Goal: Transaction & Acquisition: Purchase product/service

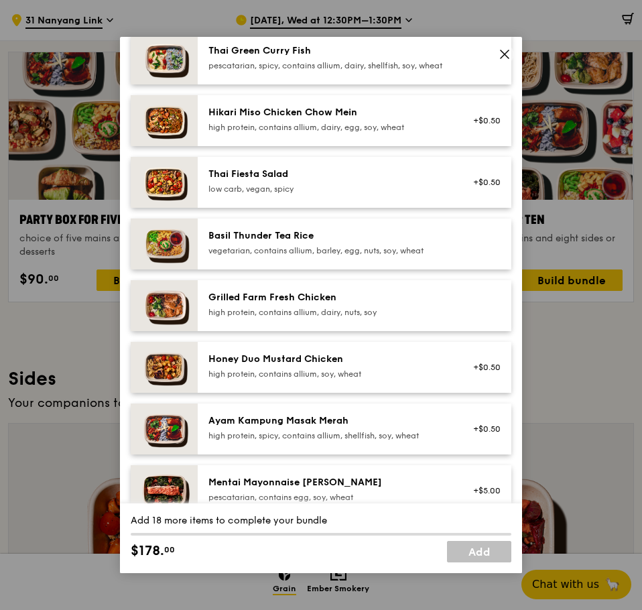
scroll to position [201, 0]
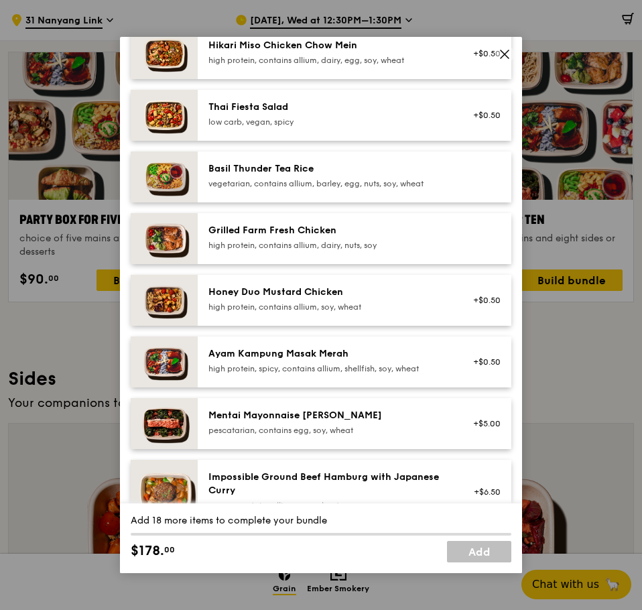
click at [372, 358] on div "Ayam Kampung Masak Merah" at bounding box center [328, 353] width 240 height 13
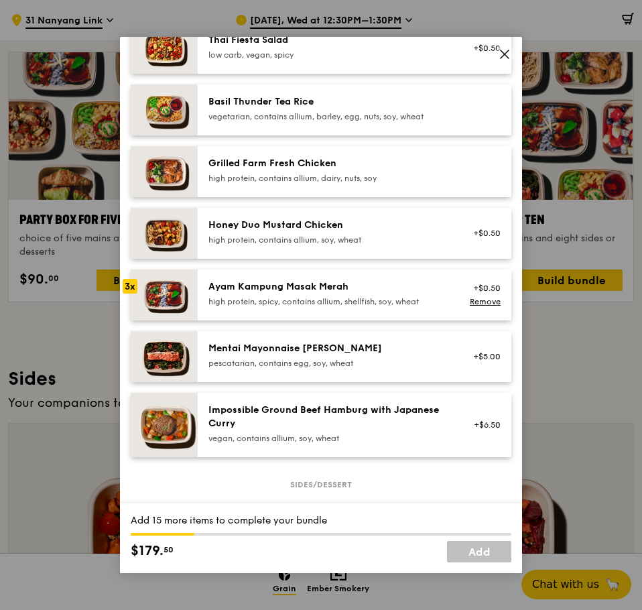
scroll to position [402, 0]
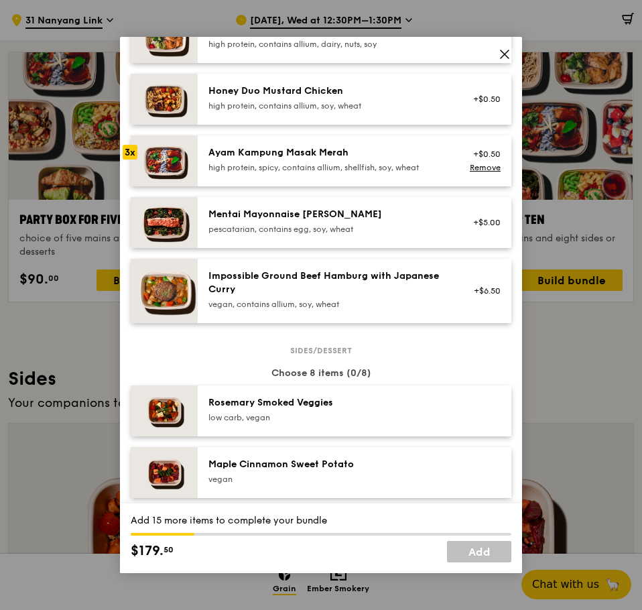
click at [383, 221] on div "Mentai Mayonnaise [PERSON_NAME]" at bounding box center [328, 214] width 240 height 13
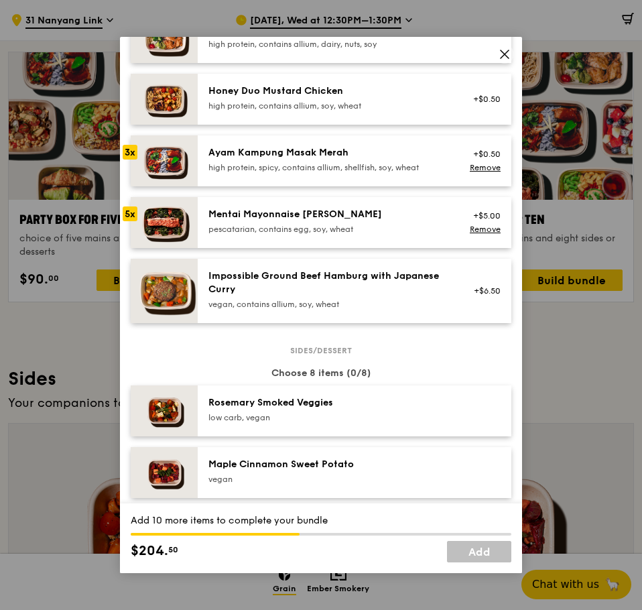
click at [383, 221] on div "Mentai Mayonnaise [PERSON_NAME]" at bounding box center [328, 214] width 240 height 13
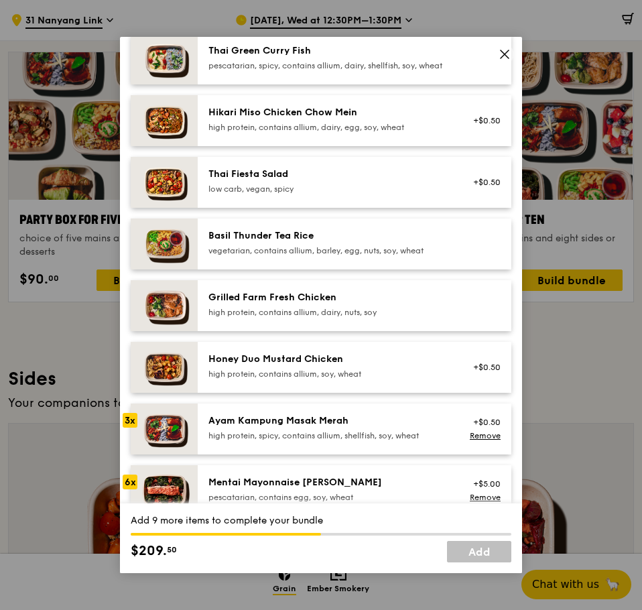
scroll to position [0, 0]
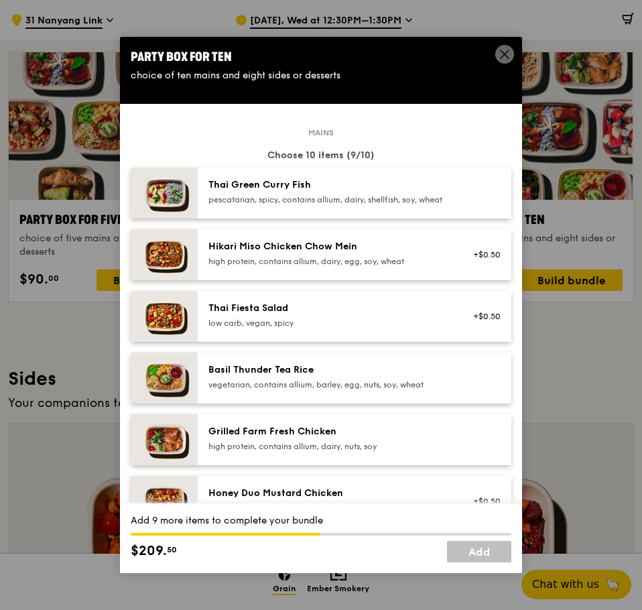
click at [387, 205] on div "pescatarian, spicy, contains allium, dairy, shellfish, soy, wheat" at bounding box center [328, 199] width 240 height 11
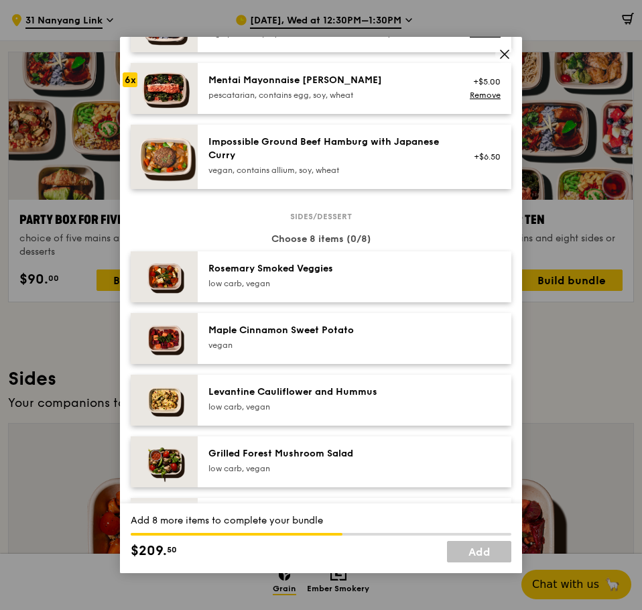
scroll to position [603, 0]
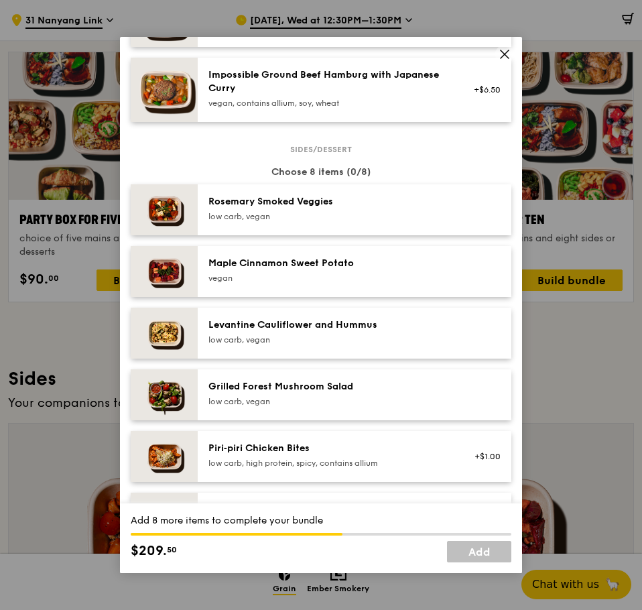
click at [352, 332] on div "Levantine Cauliflower and Hummus" at bounding box center [328, 324] width 240 height 13
click at [468, 342] on div "Remove" at bounding box center [483, 336] width 36 height 11
click at [470, 341] on link "Remove" at bounding box center [485, 336] width 31 height 9
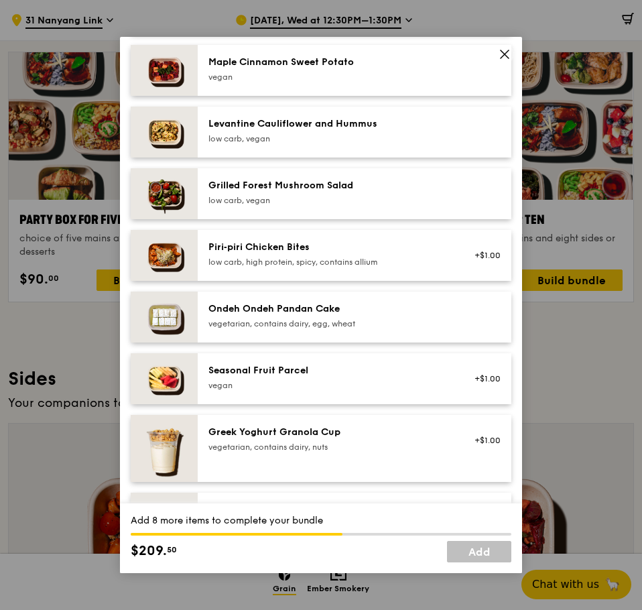
scroll to position [871, 0]
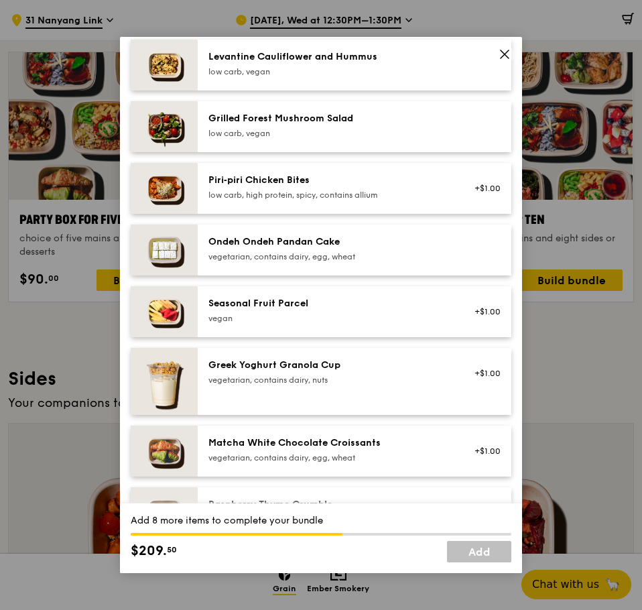
click at [375, 385] on div "vegetarian, contains dairy, nuts" at bounding box center [328, 379] width 240 height 11
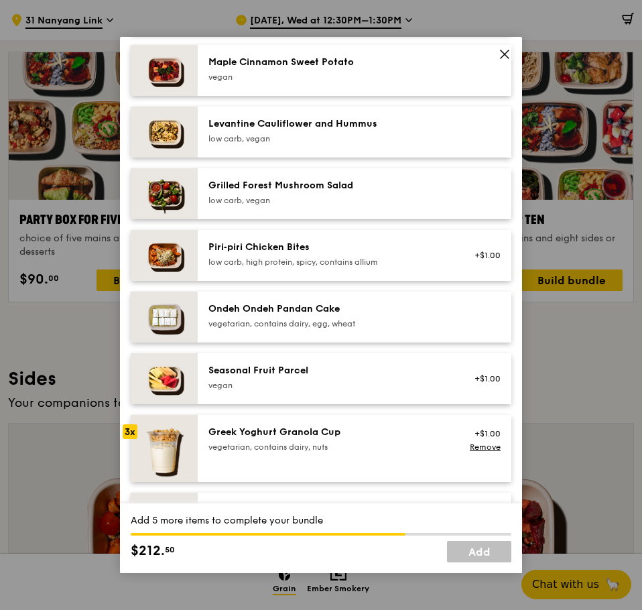
click at [281, 192] on div "Grilled Forest Mushroom Salad" at bounding box center [328, 185] width 240 height 13
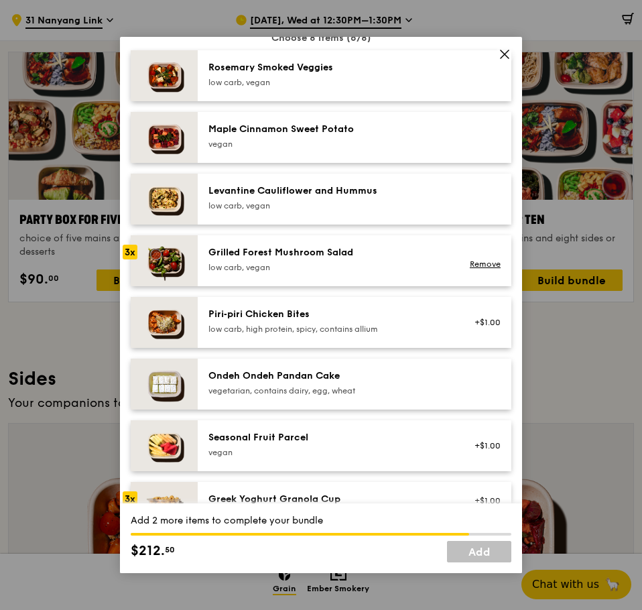
scroll to position [670, 0]
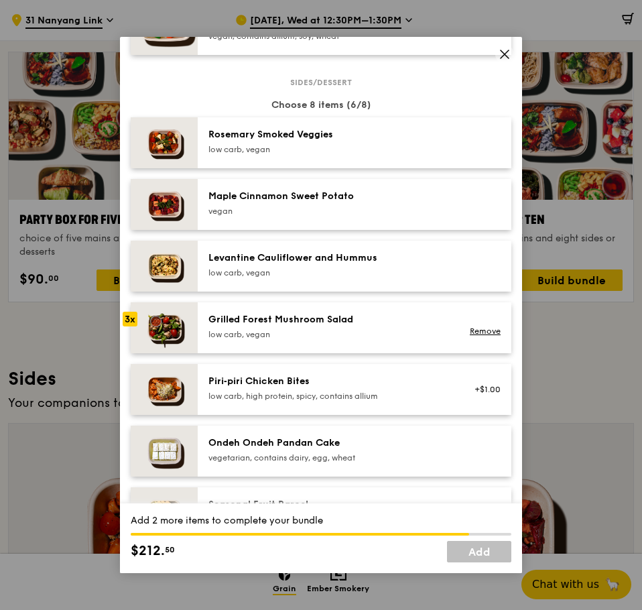
click at [324, 153] on div "[PERSON_NAME] Smoked Veggies low carb, vegan" at bounding box center [328, 141] width 240 height 27
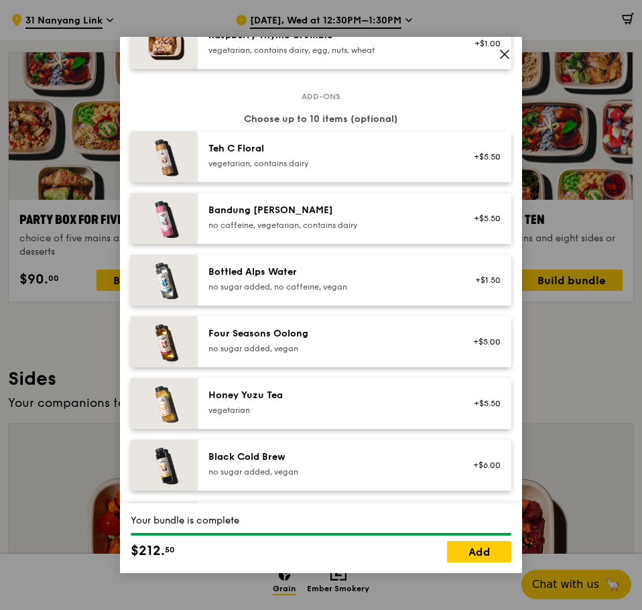
scroll to position [1407, 0]
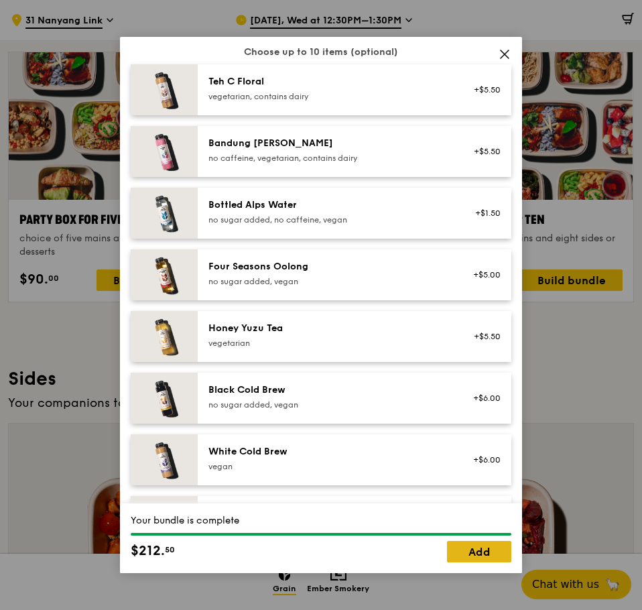
click at [487, 555] on link "Add" at bounding box center [479, 551] width 64 height 21
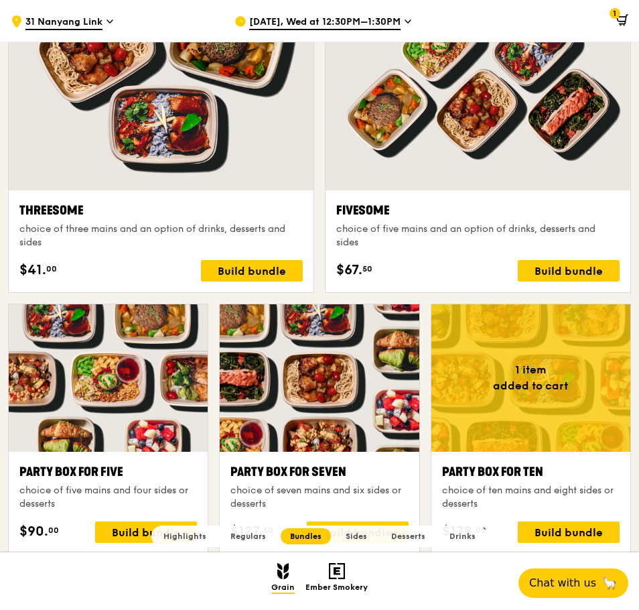
scroll to position [2332, 0]
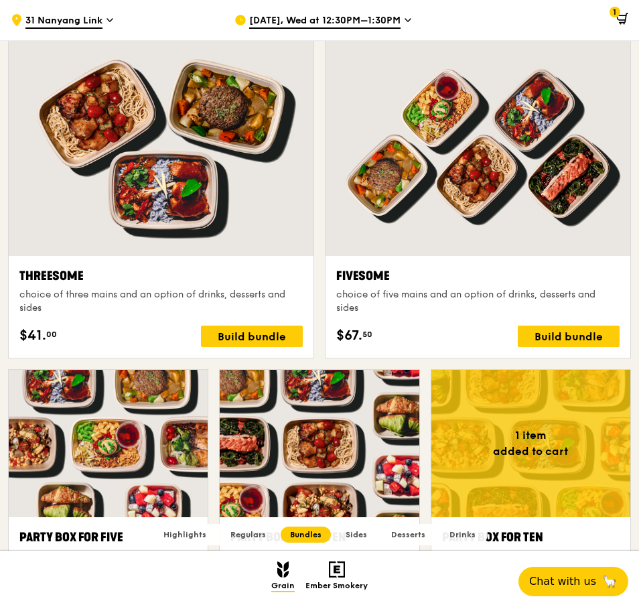
click at [620, 17] on icon at bounding box center [622, 19] width 12 height 12
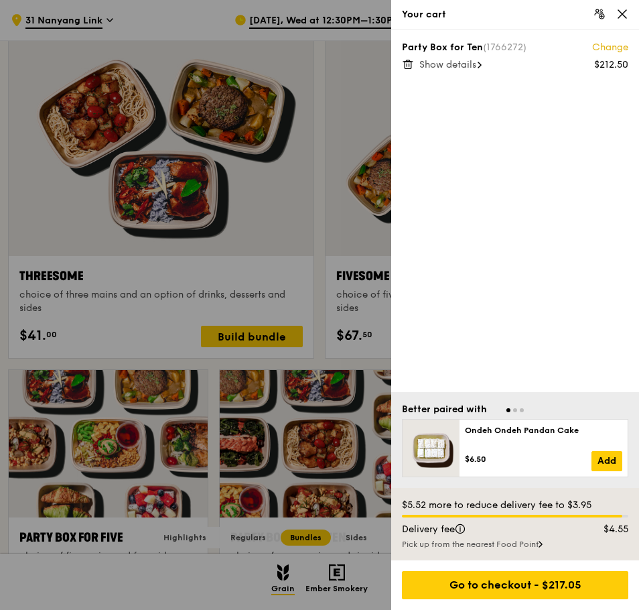
scroll to position [2329, 0]
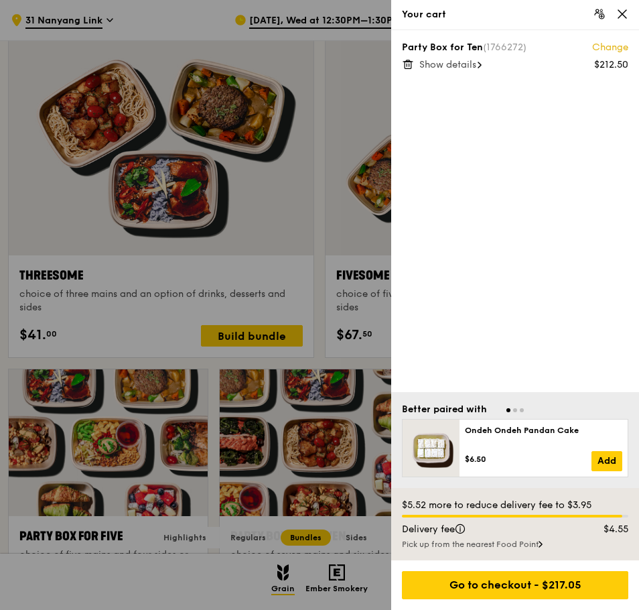
click at [457, 64] on span "Show details" at bounding box center [447, 64] width 57 height 11
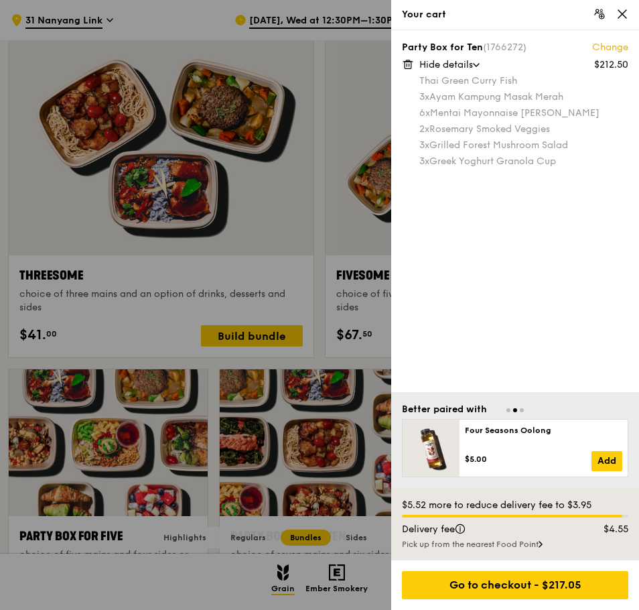
click at [624, 15] on icon at bounding box center [622, 14] width 8 height 8
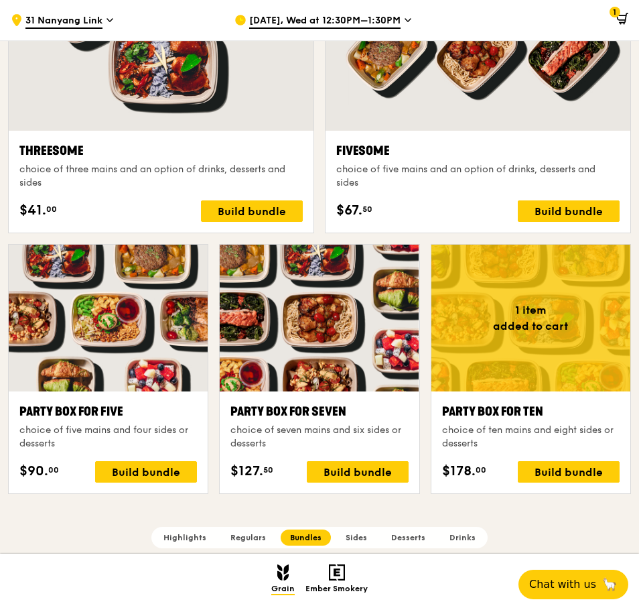
scroll to position [2253, 0]
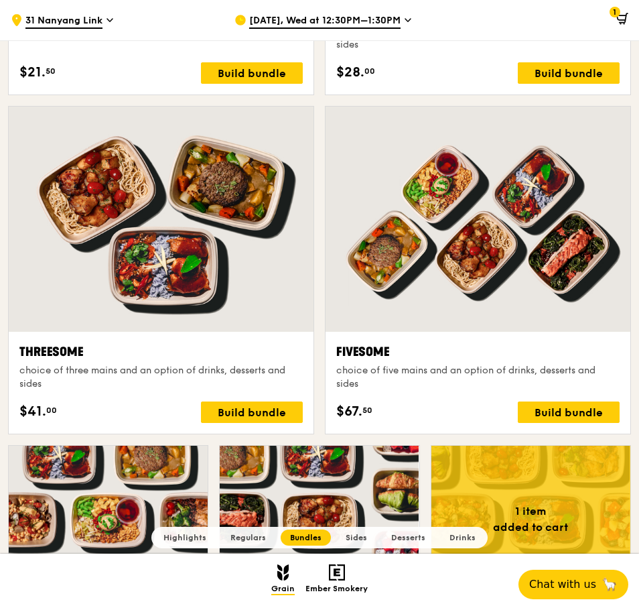
click at [448, 267] on div at bounding box center [478, 219] width 305 height 225
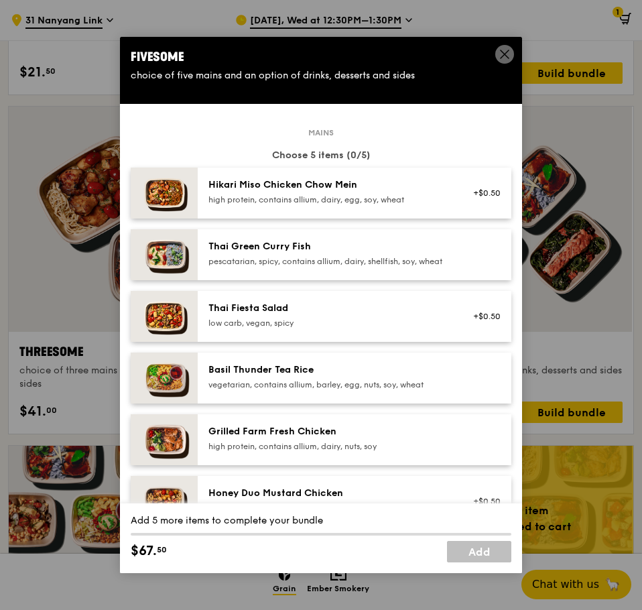
scroll to position [67, 0]
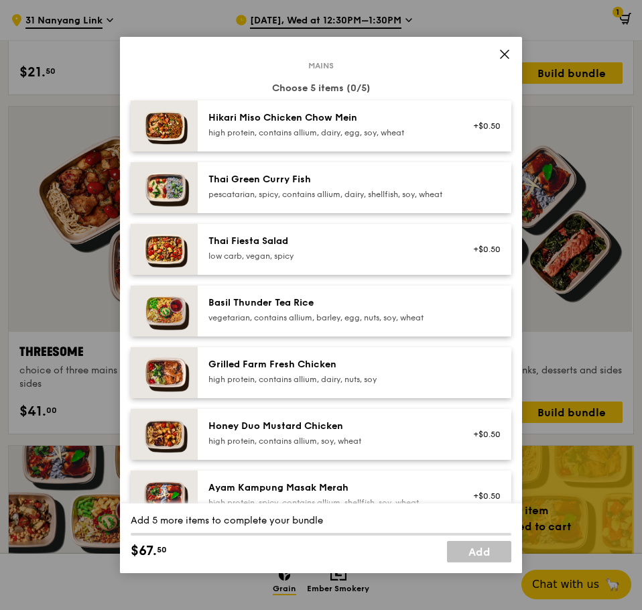
click at [366, 309] on div "Basil Thunder Tea Rice" at bounding box center [328, 302] width 240 height 13
click at [360, 133] on div "high protein, contains allium, dairy, egg, soy, wheat" at bounding box center [328, 132] width 240 height 11
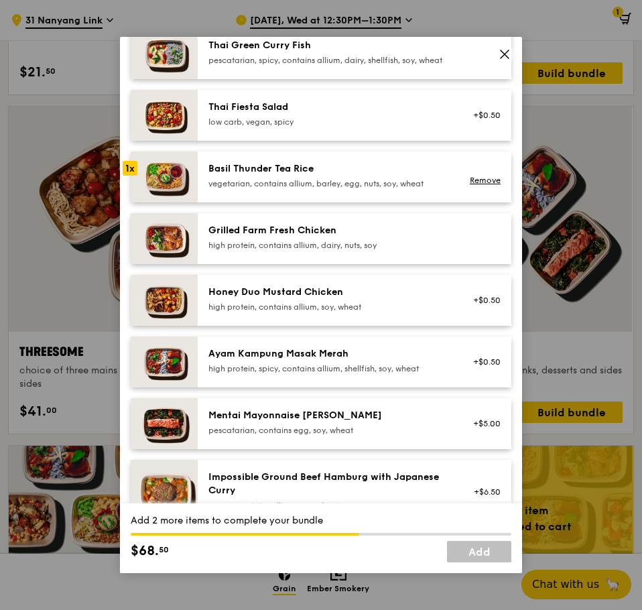
scroll to position [268, 0]
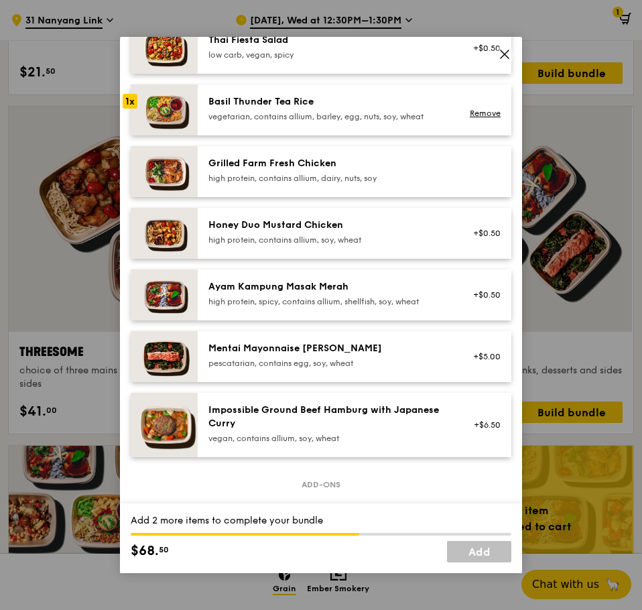
click at [317, 443] on div "vegan, contains allium, soy, wheat" at bounding box center [328, 438] width 240 height 11
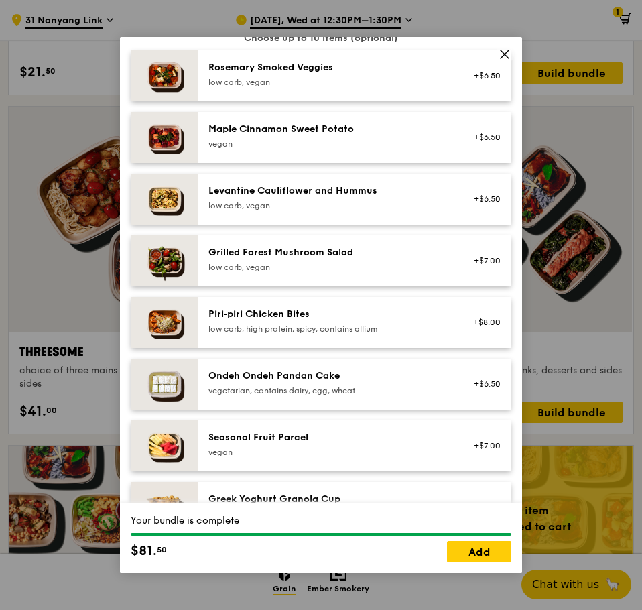
scroll to position [804, 0]
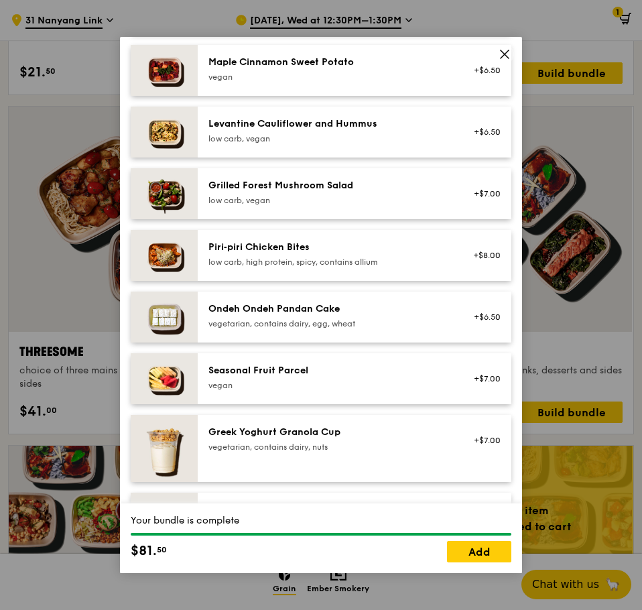
click at [289, 315] on div "Ondeh Ondeh Pandan Cake" at bounding box center [328, 308] width 240 height 13
click at [474, 328] on link "Remove" at bounding box center [485, 323] width 31 height 9
click at [326, 328] on div "Ondeh Ondeh Pandan Cake vegetarian, contains dairy, egg, wheat" at bounding box center [328, 315] width 240 height 27
click at [332, 391] on div "vegan" at bounding box center [328, 385] width 240 height 11
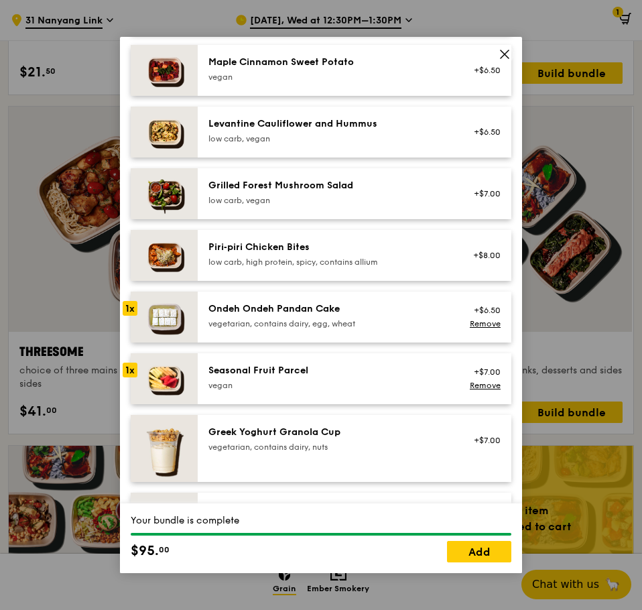
click at [332, 391] on div "vegan" at bounding box center [328, 385] width 240 height 11
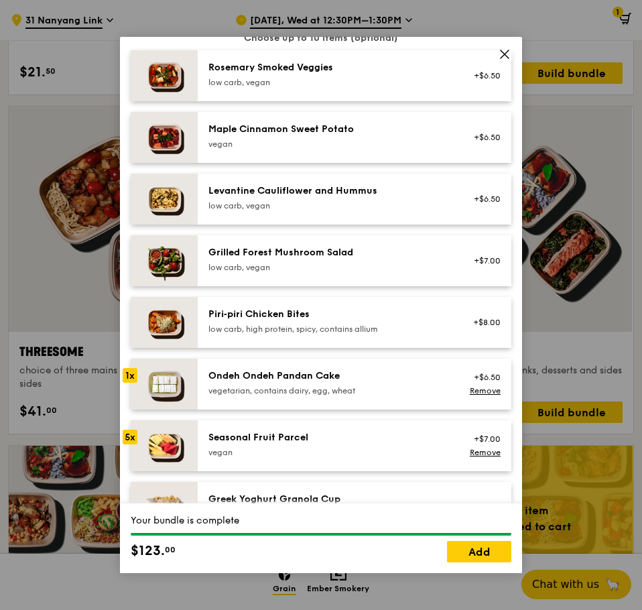
click at [328, 211] on div "low carb, vegan" at bounding box center [328, 205] width 240 height 11
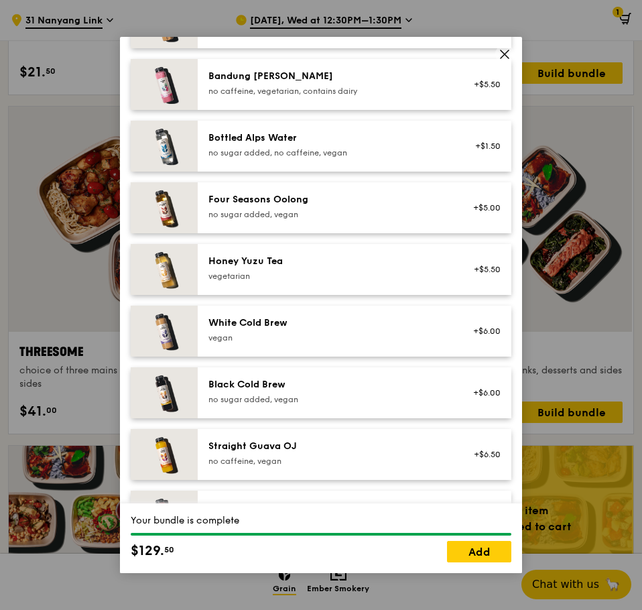
scroll to position [1533, 0]
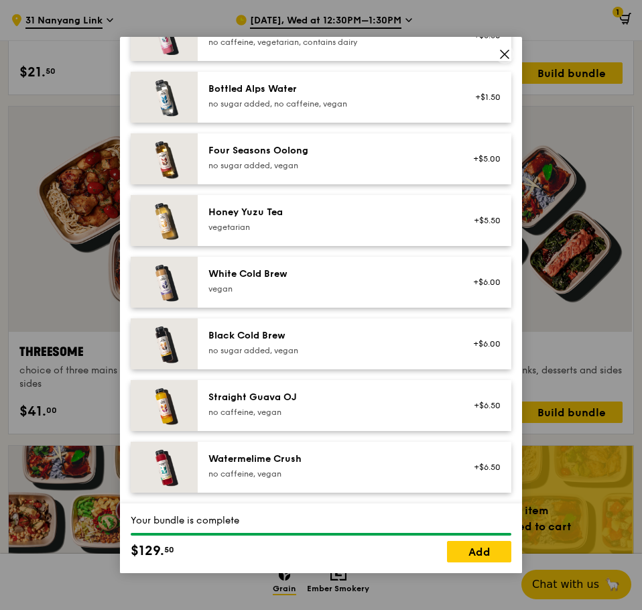
click at [287, 397] on div "Straight Guava OJ" at bounding box center [328, 397] width 240 height 13
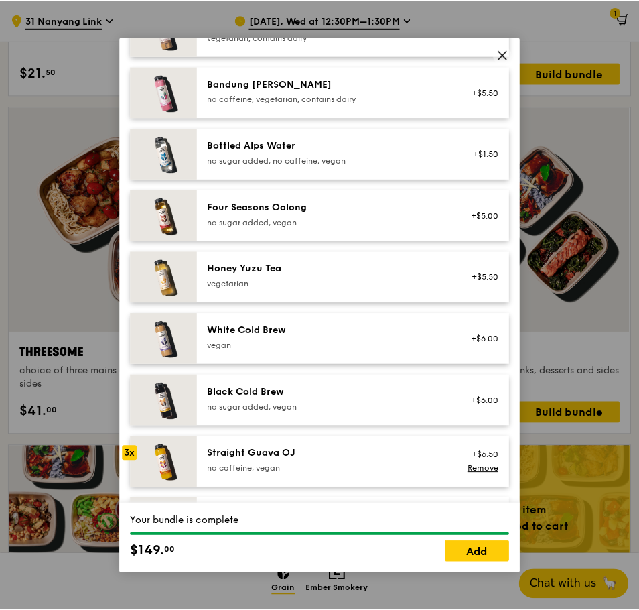
scroll to position [1399, 0]
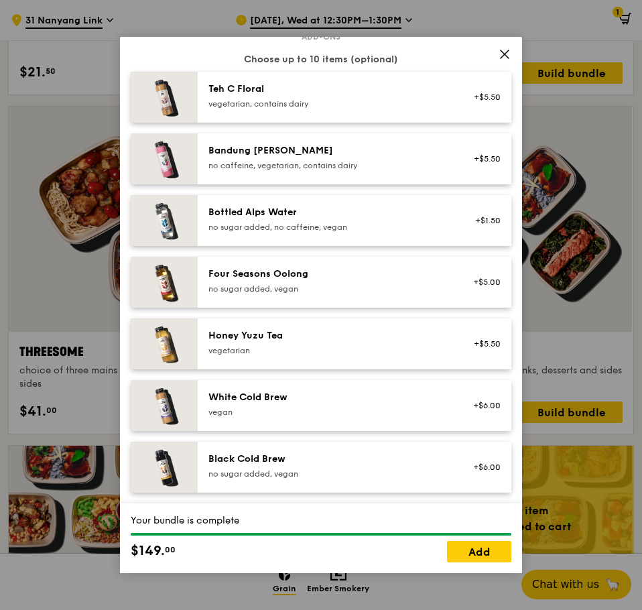
click at [350, 96] on div "Teh C Floral" at bounding box center [328, 88] width 240 height 13
click at [473, 559] on link "Add" at bounding box center [479, 551] width 64 height 21
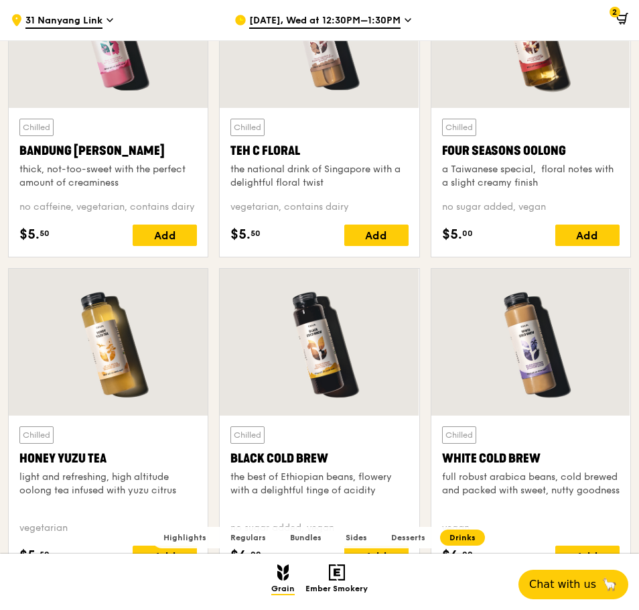
scroll to position [4665, 0]
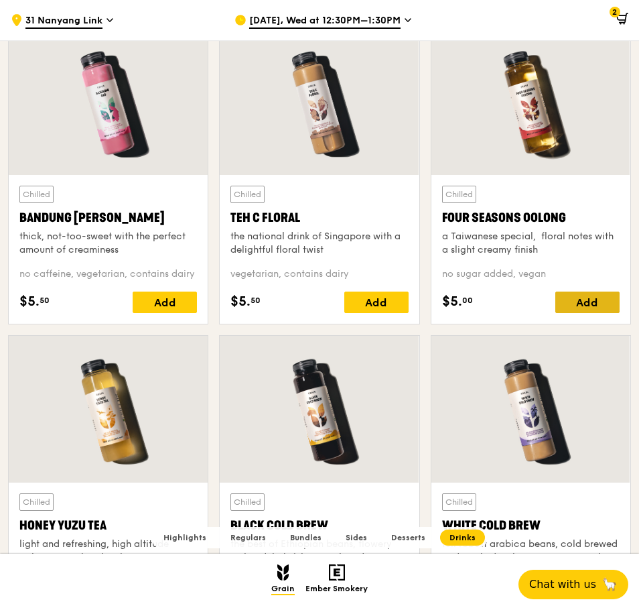
click at [611, 295] on div "Add" at bounding box center [587, 301] width 64 height 21
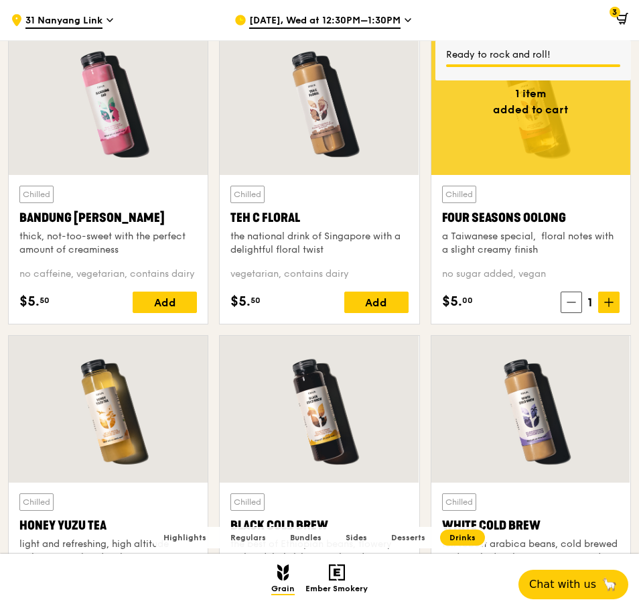
click at [611, 295] on span at bounding box center [608, 301] width 21 height 21
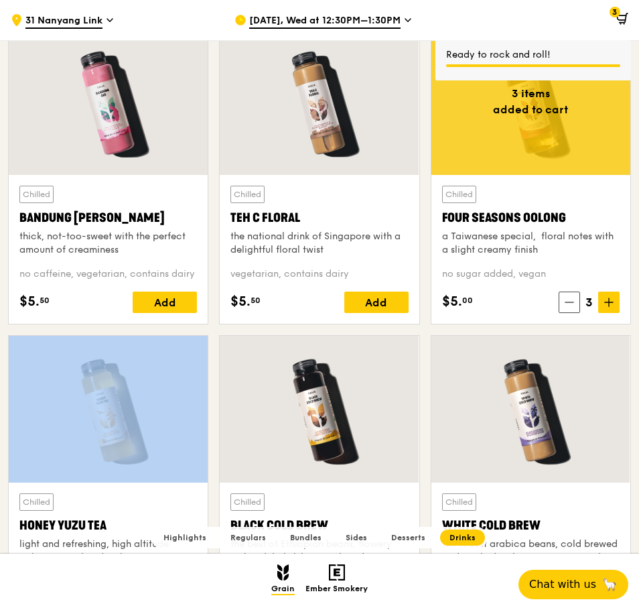
click at [611, 295] on span at bounding box center [608, 301] width 21 height 21
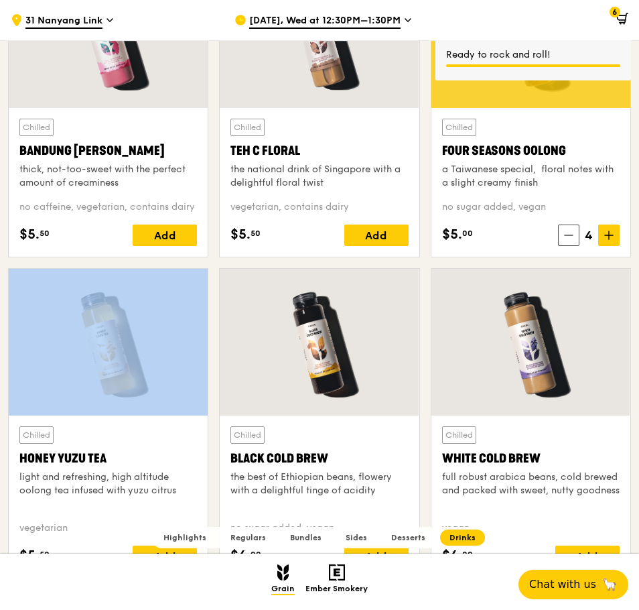
scroll to position [4866, 0]
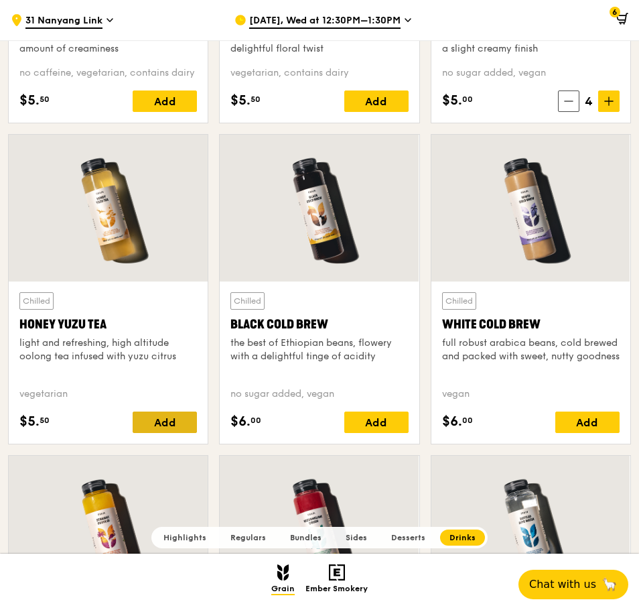
click at [192, 416] on div "Add" at bounding box center [165, 421] width 64 height 21
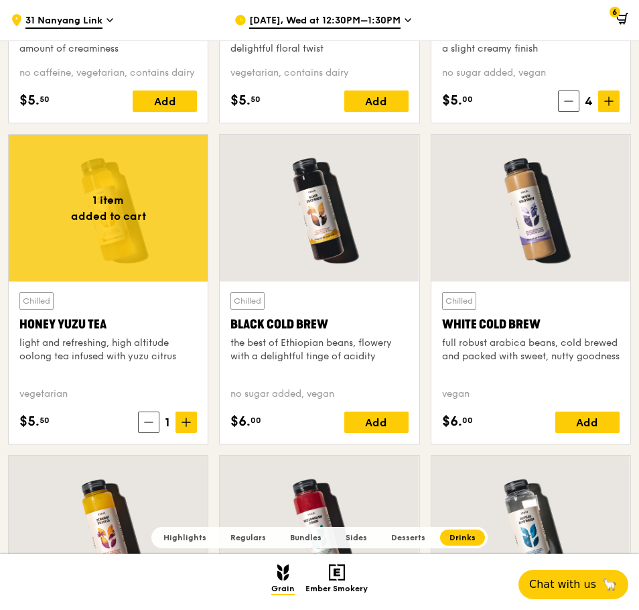
click at [192, 416] on span at bounding box center [185, 421] width 21 height 21
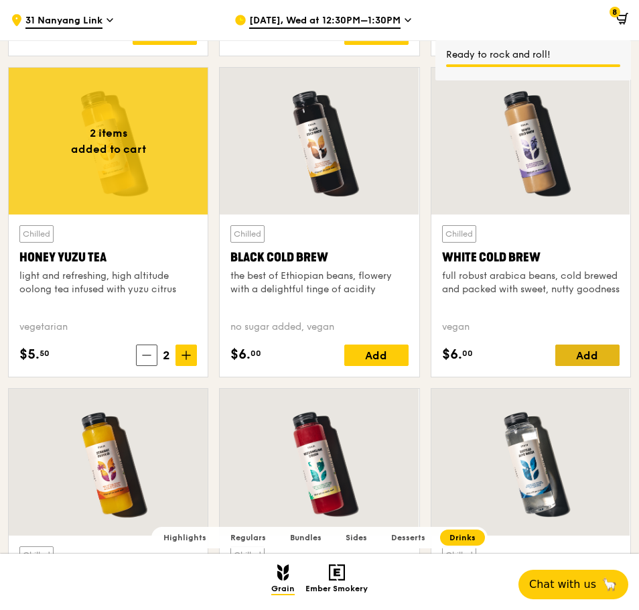
click at [599, 354] on div "Add" at bounding box center [587, 354] width 64 height 21
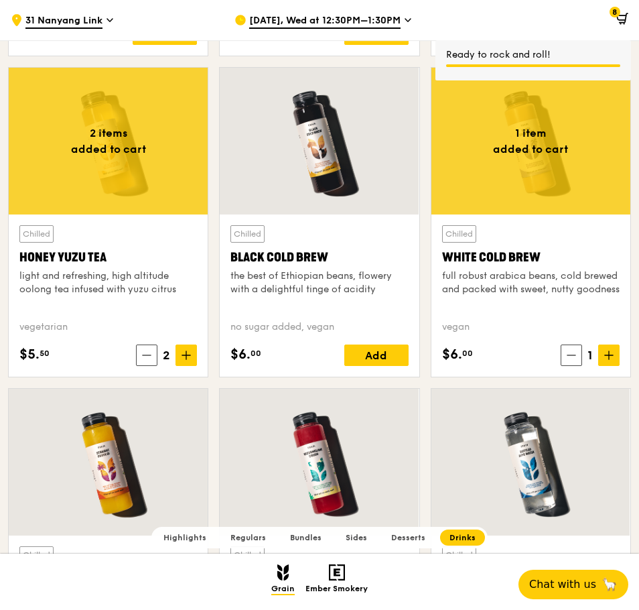
click at [599, 354] on span at bounding box center [608, 354] width 21 height 21
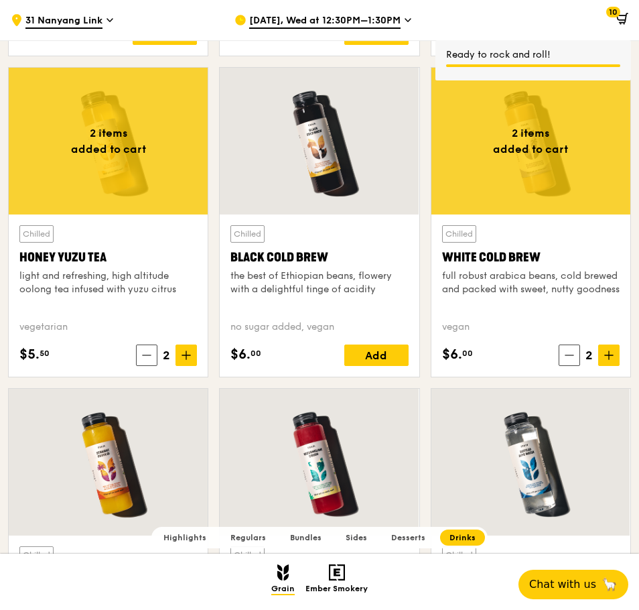
click at [605, 354] on icon at bounding box center [608, 354] width 9 height 9
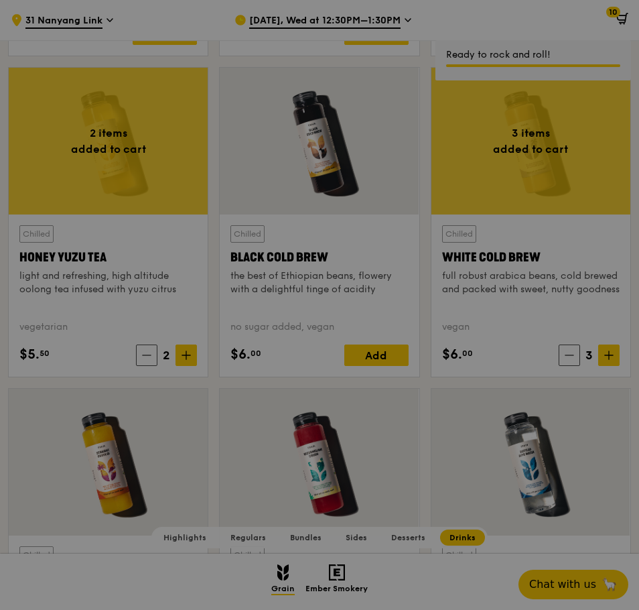
click at [605, 354] on div at bounding box center [319, 305] width 639 height 610
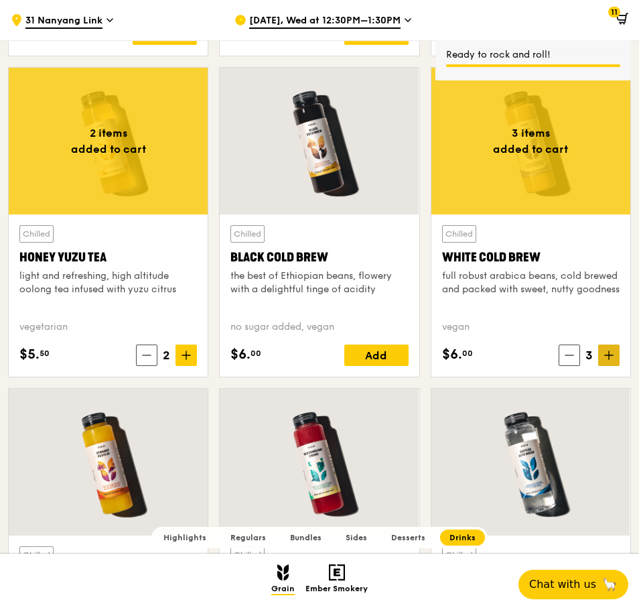
click at [609, 354] on icon at bounding box center [609, 355] width 0 height 8
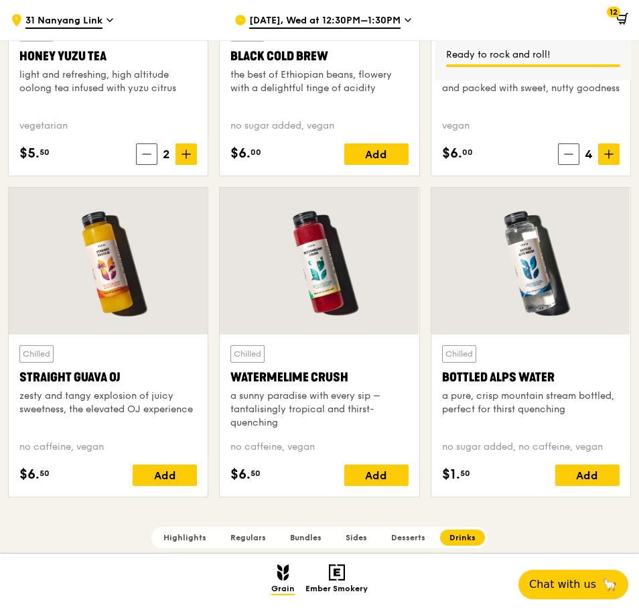
scroll to position [5201, 0]
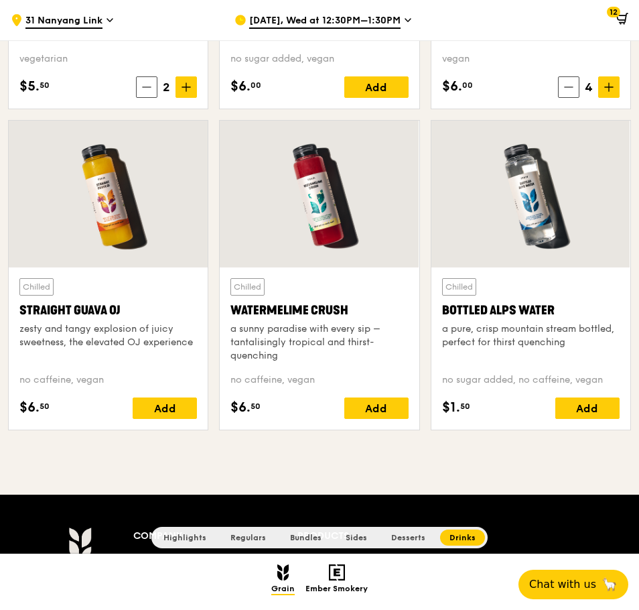
click at [620, 17] on icon at bounding box center [622, 19] width 12 height 12
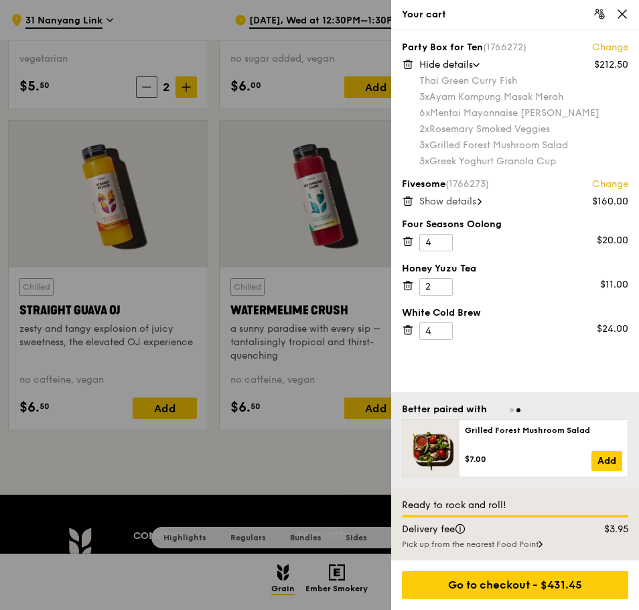
click at [475, 204] on span "Show details" at bounding box center [447, 201] width 57 height 11
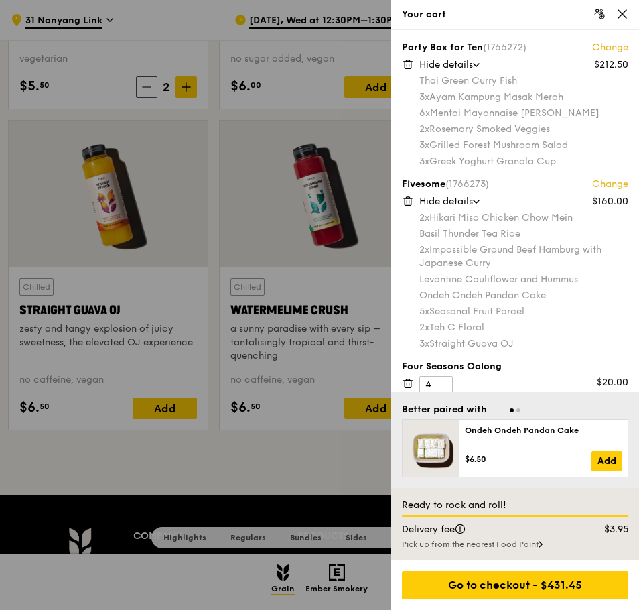
click at [473, 204] on span "Hide details" at bounding box center [446, 201] width 54 height 11
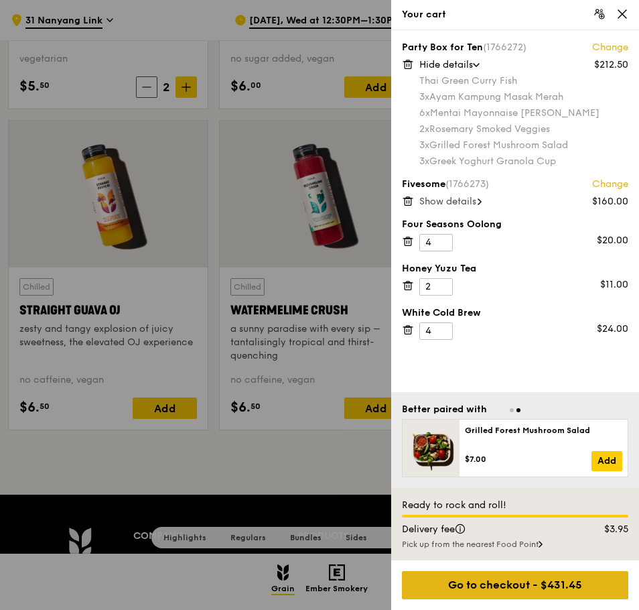
click at [549, 575] on div "Go to checkout - $431.45" at bounding box center [515, 585] width 226 height 28
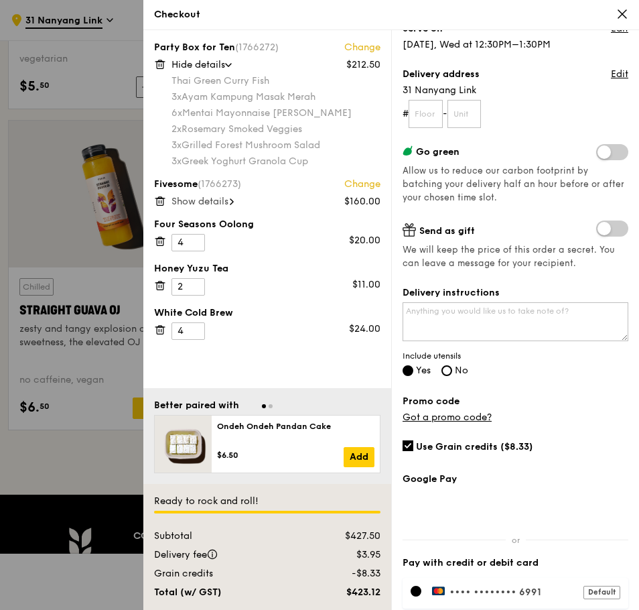
scroll to position [201, 0]
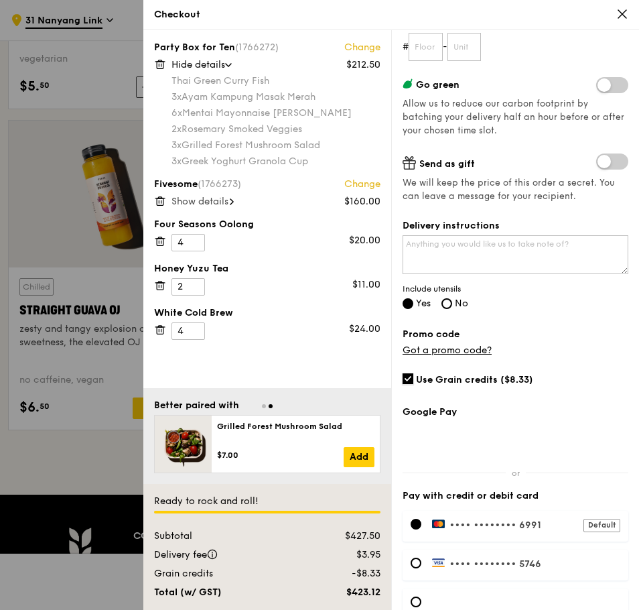
click at [407, 376] on input "Use Grain credits ($8.33)" at bounding box center [408, 378] width 11 height 11
checkbox input "false"
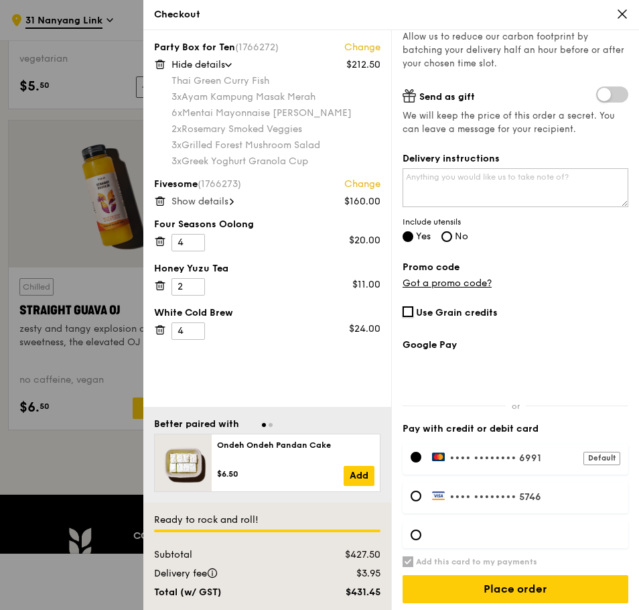
scroll to position [272, 0]
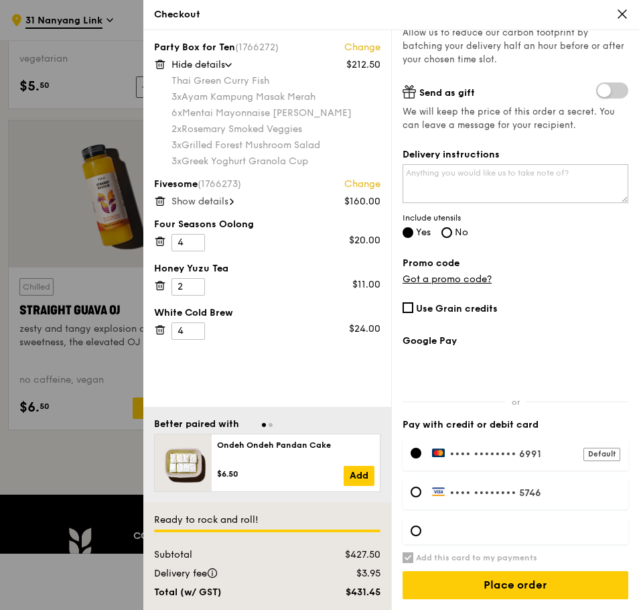
click at [627, 15] on icon at bounding box center [622, 14] width 12 height 12
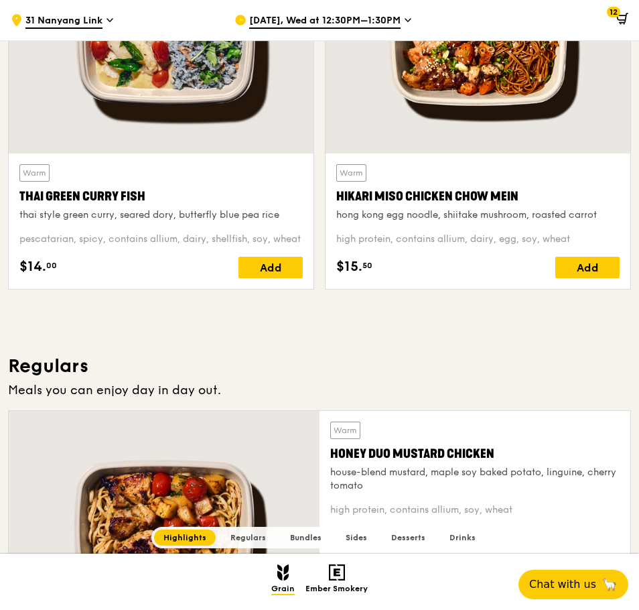
scroll to position [646, 0]
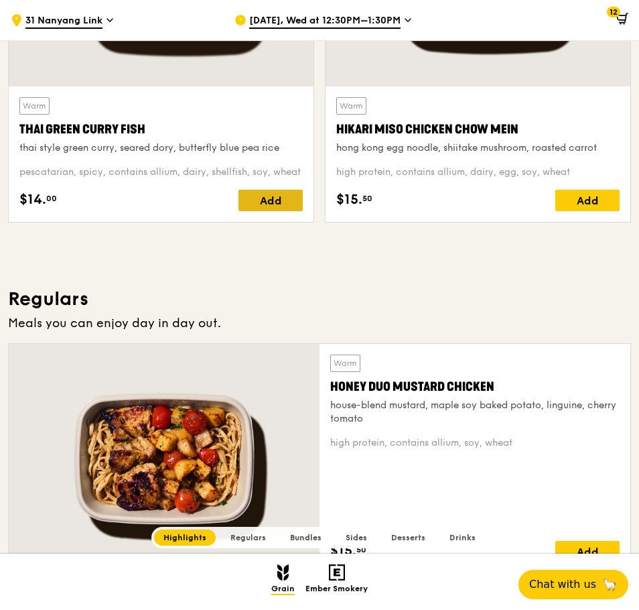
click at [244, 198] on div "Add" at bounding box center [270, 200] width 64 height 21
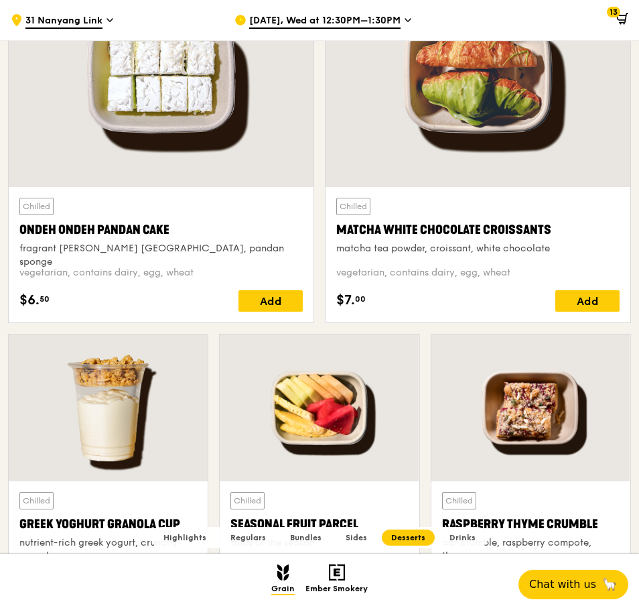
scroll to position [4129, 0]
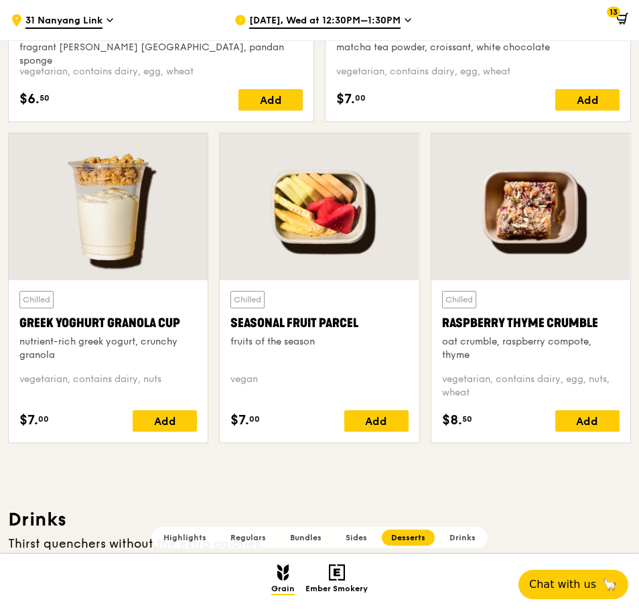
click at [351, 414] on div "Add" at bounding box center [376, 420] width 64 height 21
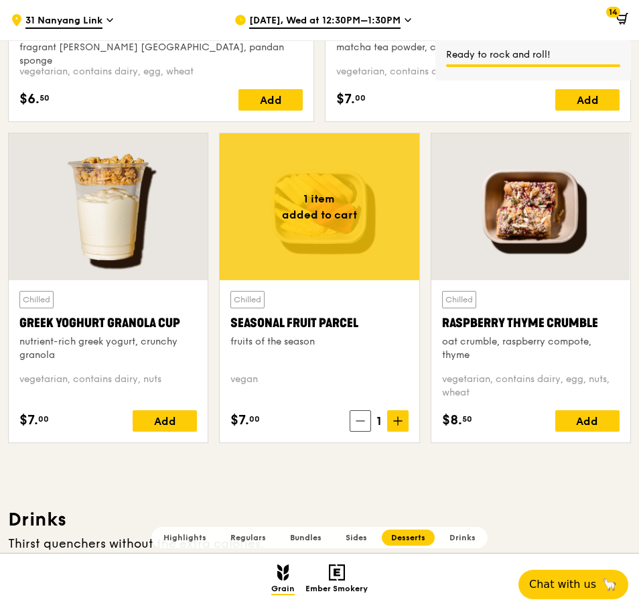
click at [617, 17] on span "14" at bounding box center [613, 12] width 14 height 11
click at [612, 17] on span at bounding box center [619, 20] width 17 height 27
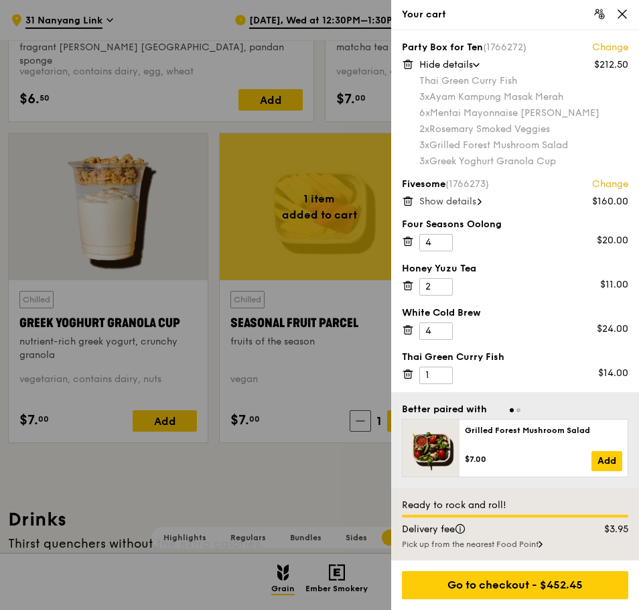
scroll to position [3862, 0]
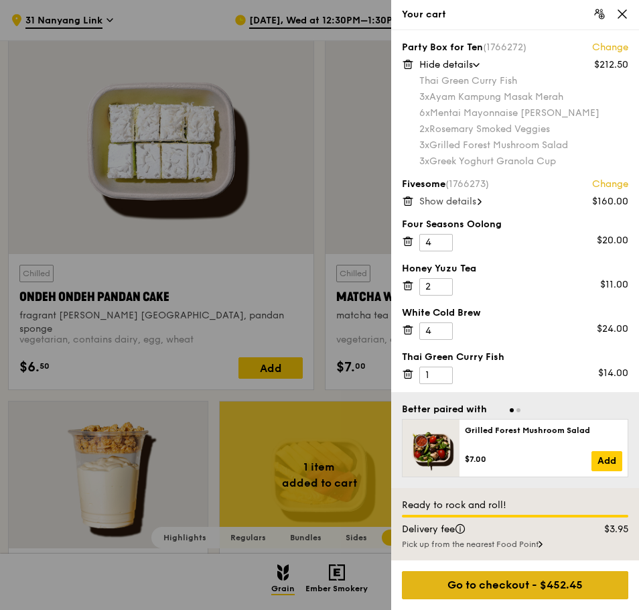
click at [577, 587] on div "Go to checkout - $452.45" at bounding box center [515, 585] width 226 height 28
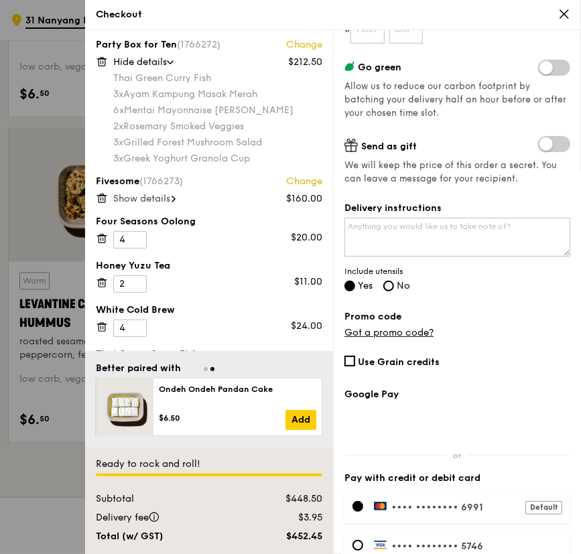
scroll to position [0, 0]
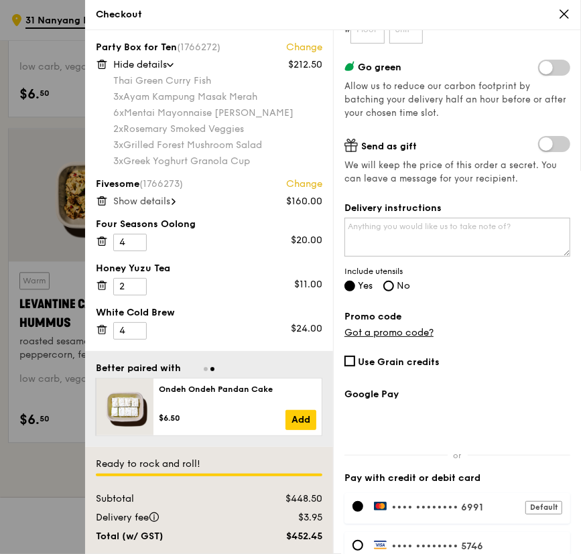
click at [335, 352] on div "Grain it forward Top up $10 to send a meal to someone in need. We work with our…" at bounding box center [457, 292] width 248 height 524
click at [150, 201] on span "Show details" at bounding box center [141, 201] width 57 height 11
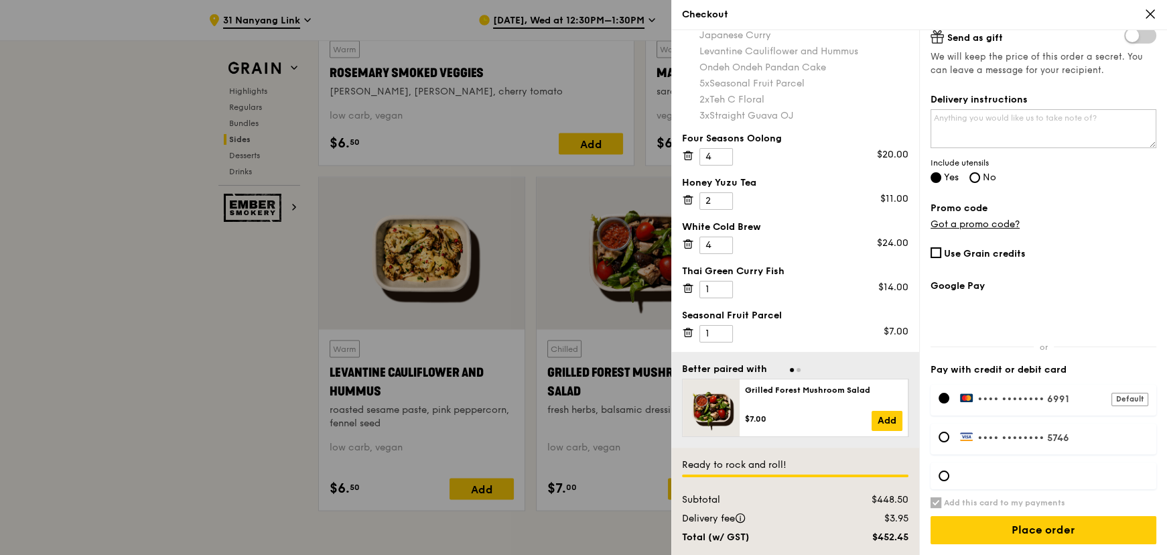
scroll to position [83, 0]
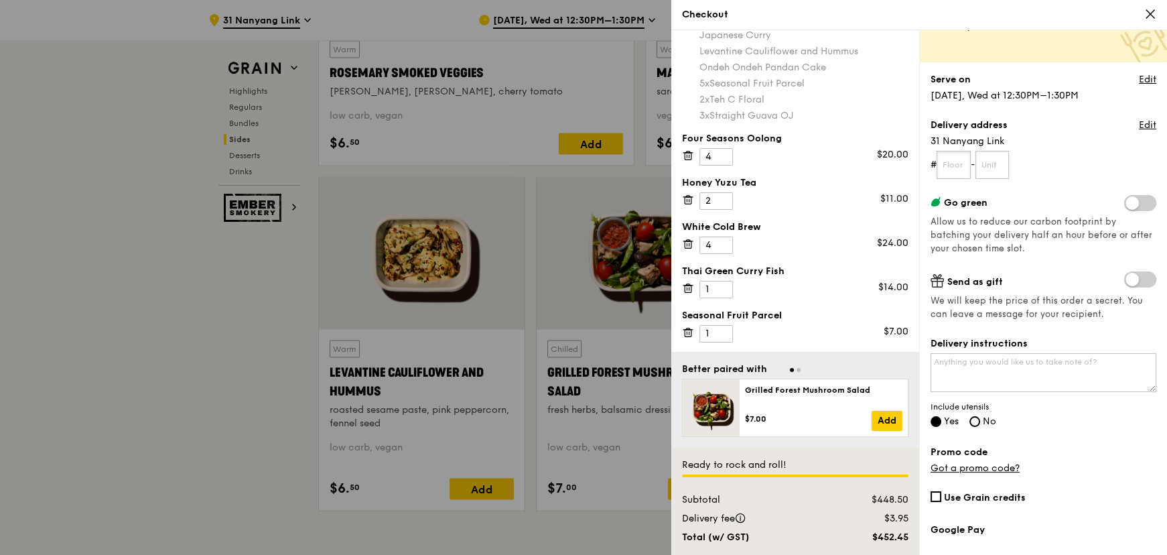
click at [952, 161] on input "text" at bounding box center [953, 165] width 34 height 28
type input "04"
type input "39"
click at [1008, 375] on textarea "Delivery instructions" at bounding box center [1043, 372] width 226 height 39
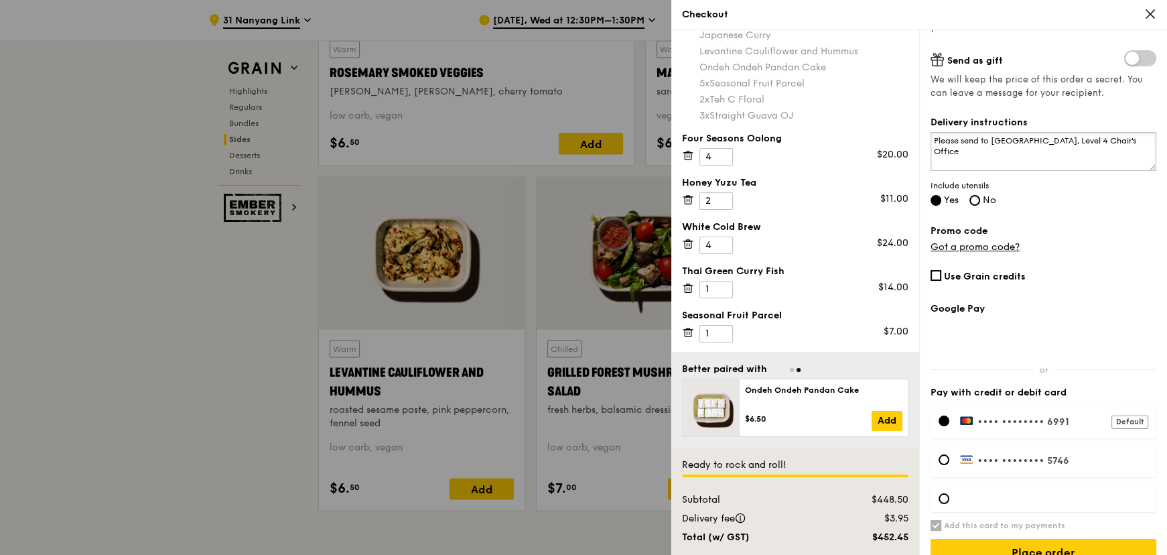
scroll to position [327, 0]
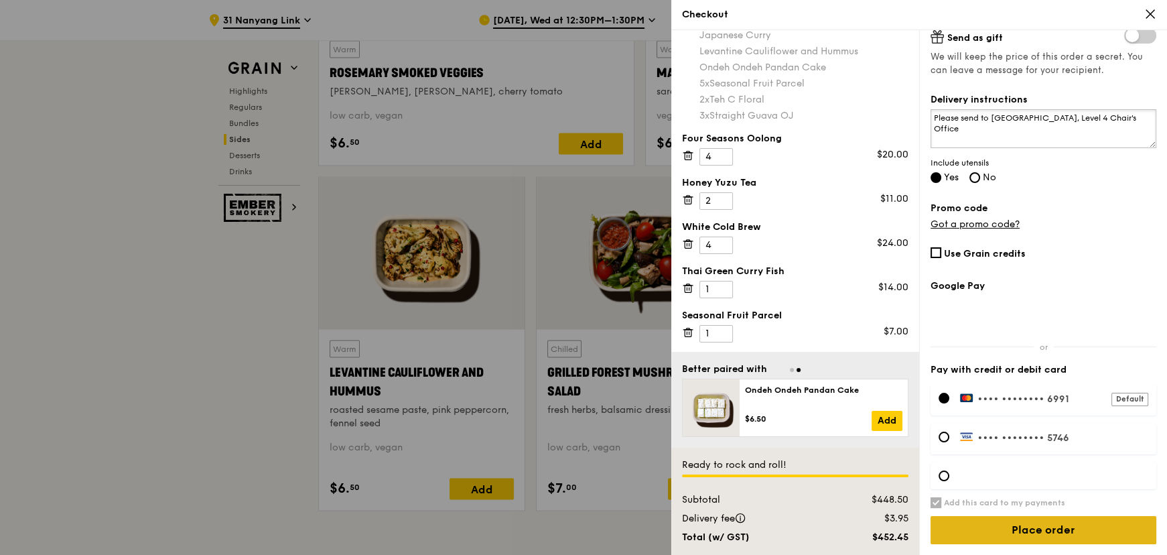
type textarea "Please send to [GEOGRAPHIC_DATA], Level 4 Chair's Office"
click at [1031, 527] on input "Place order" at bounding box center [1043, 530] width 226 height 28
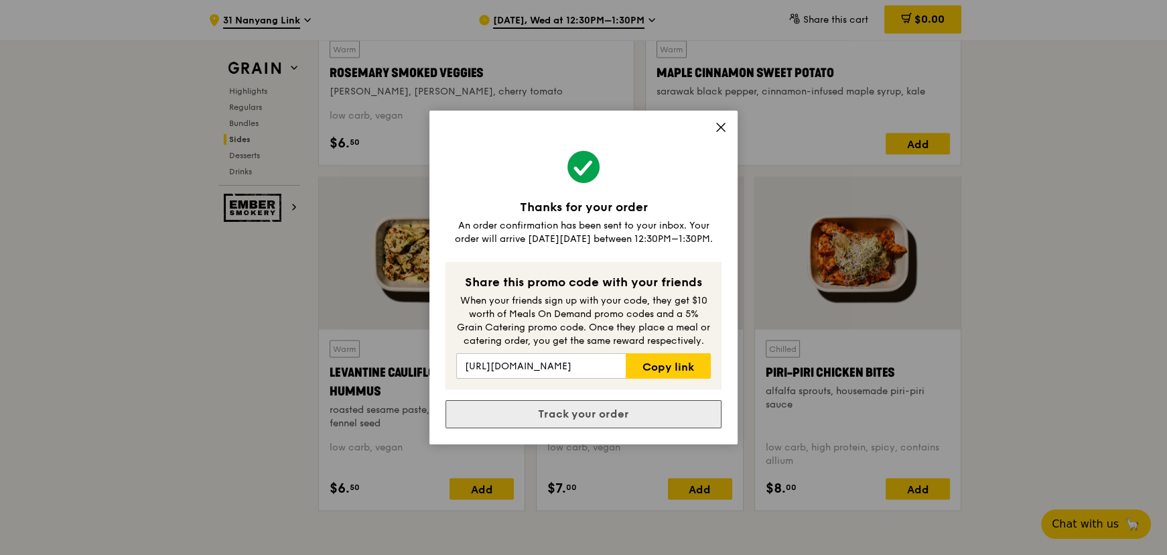
click at [575, 421] on link "Track your order" at bounding box center [583, 414] width 276 height 28
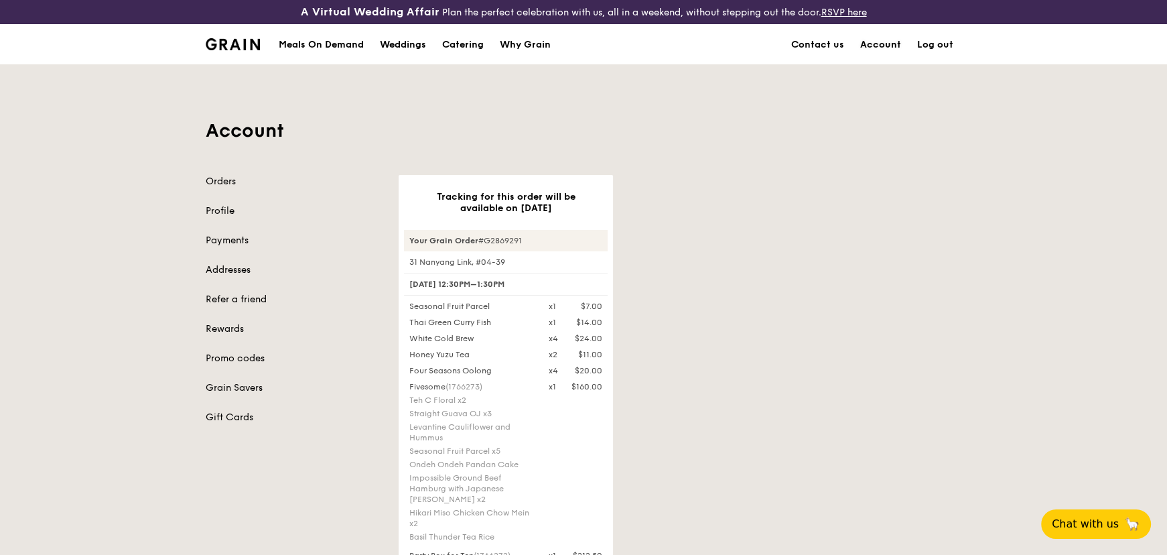
click at [885, 42] on link "Account" at bounding box center [880, 45] width 57 height 40
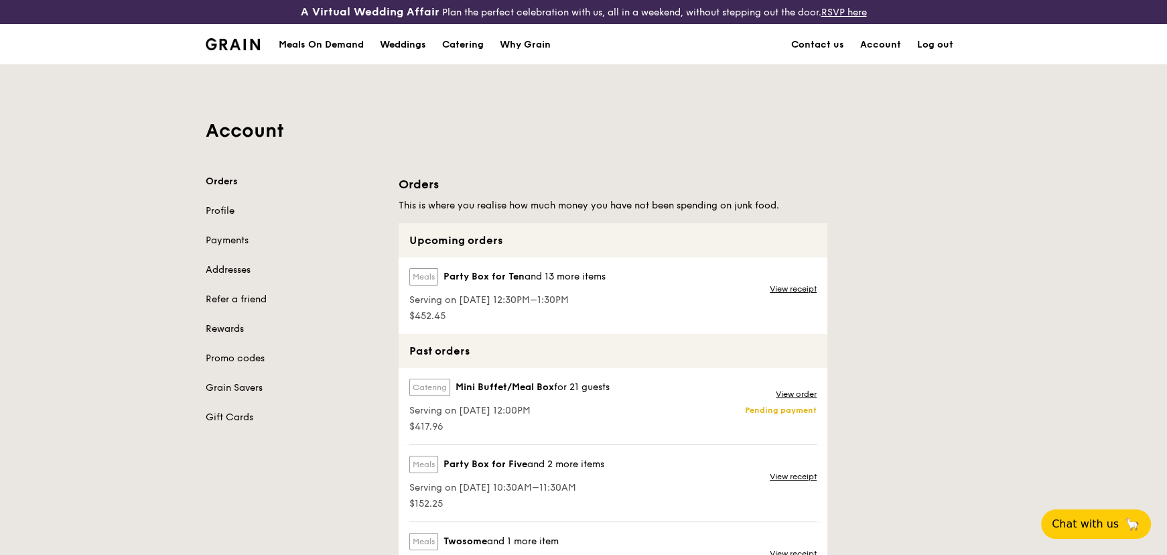
click at [228, 328] on link "Rewards" at bounding box center [294, 328] width 177 height 13
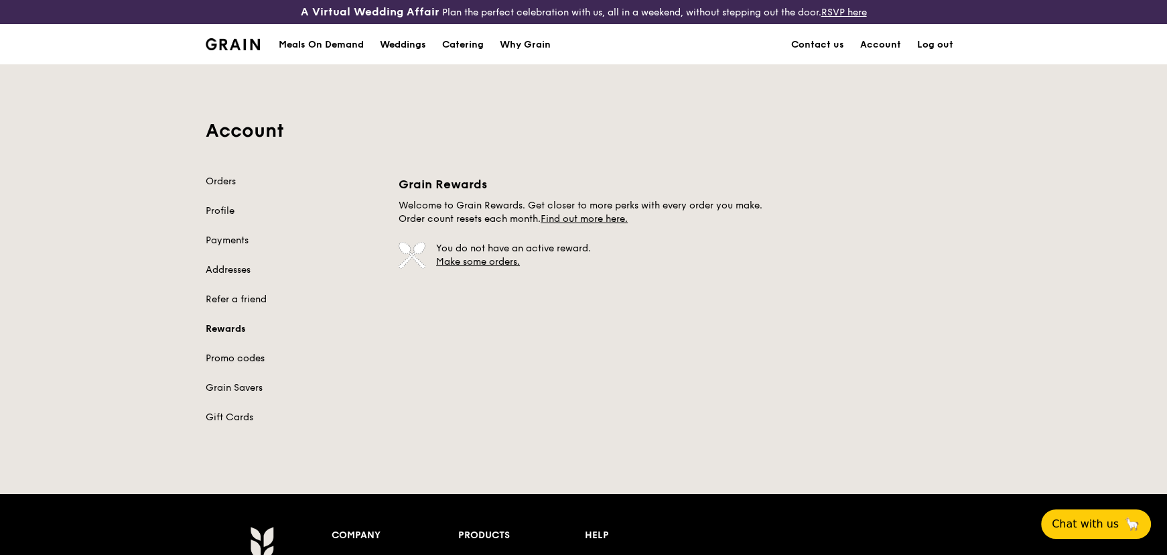
click at [239, 362] on link "Promo codes" at bounding box center [294, 358] width 177 height 13
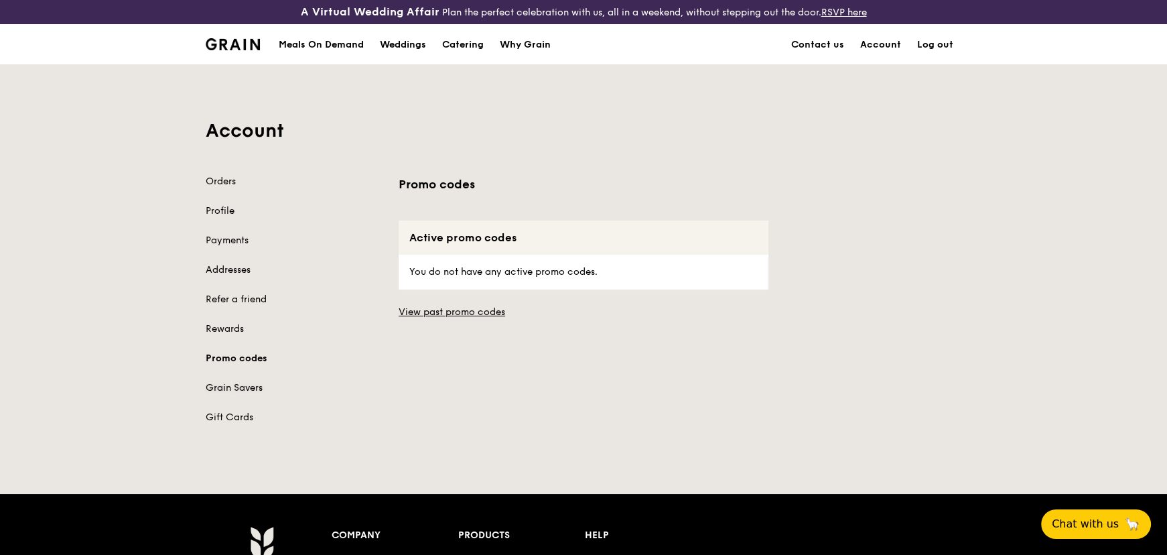
click at [223, 388] on link "Grain Savers" at bounding box center [294, 387] width 177 height 13
